Goal: Task Accomplishment & Management: Use online tool/utility

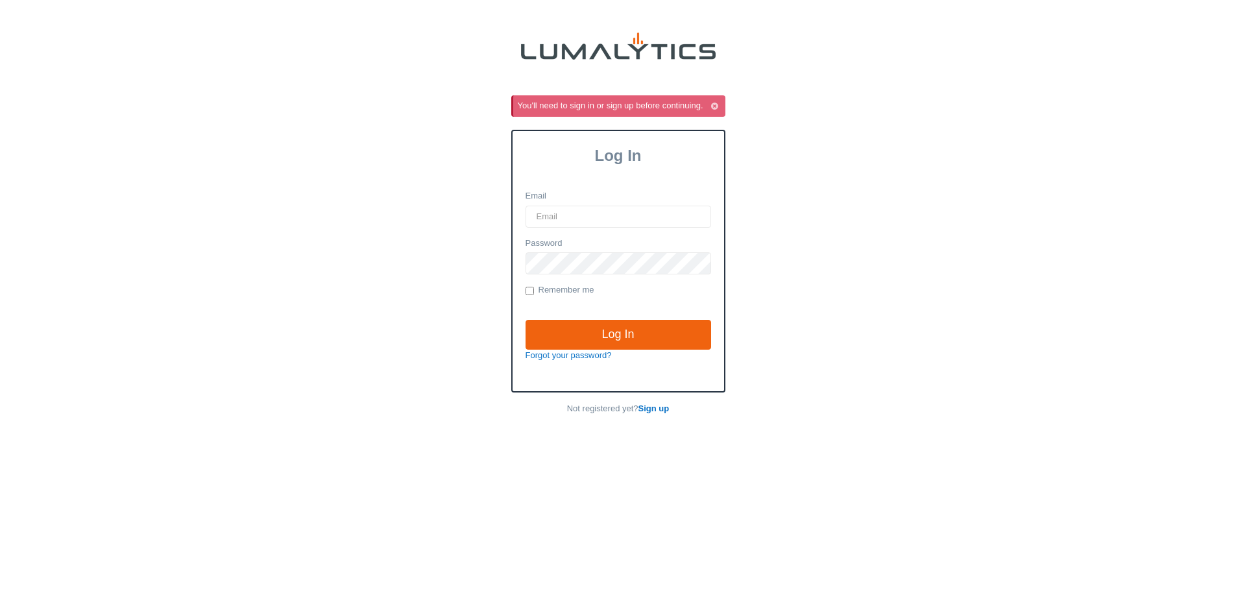
type input "eumlor@valleytruckparts.com"
